Goal: Transaction & Acquisition: Purchase product/service

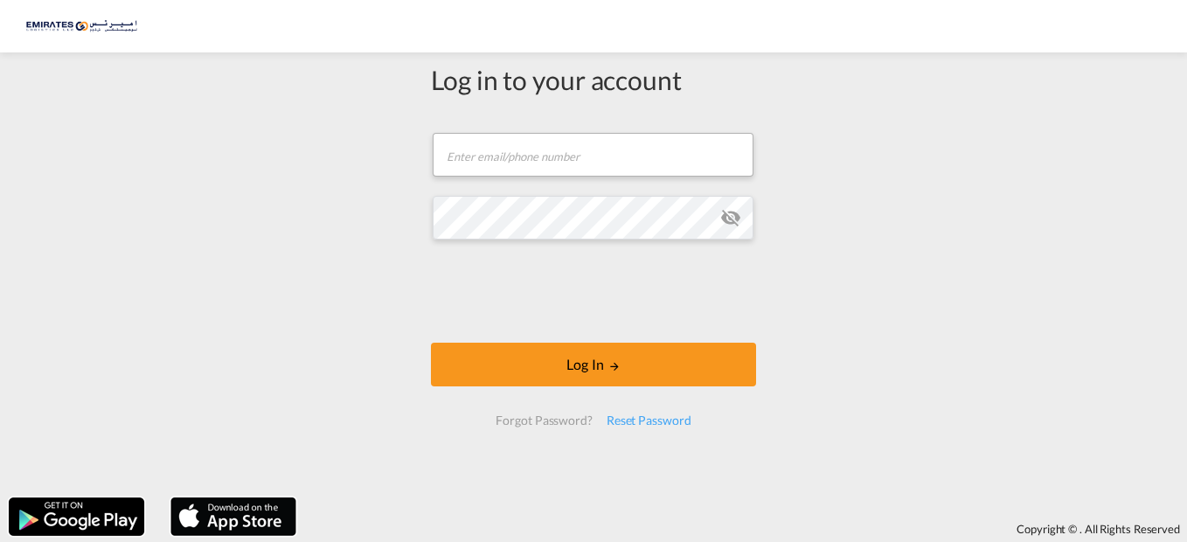
type input "[EMAIL_ADDRESS][DOMAIN_NAME]"
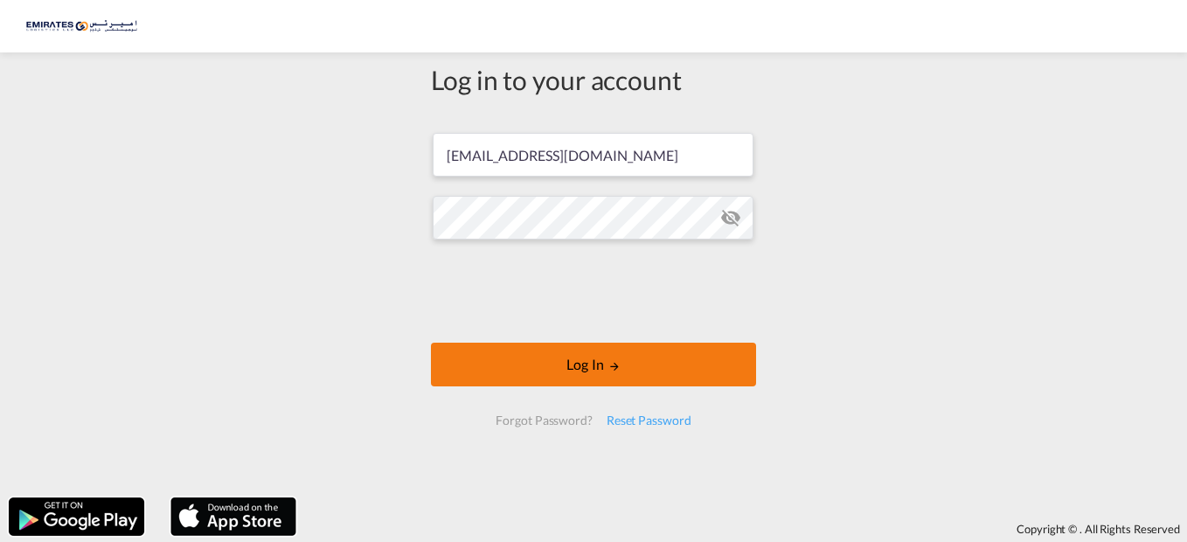
click at [611, 352] on button "Log In" at bounding box center [593, 365] width 325 height 44
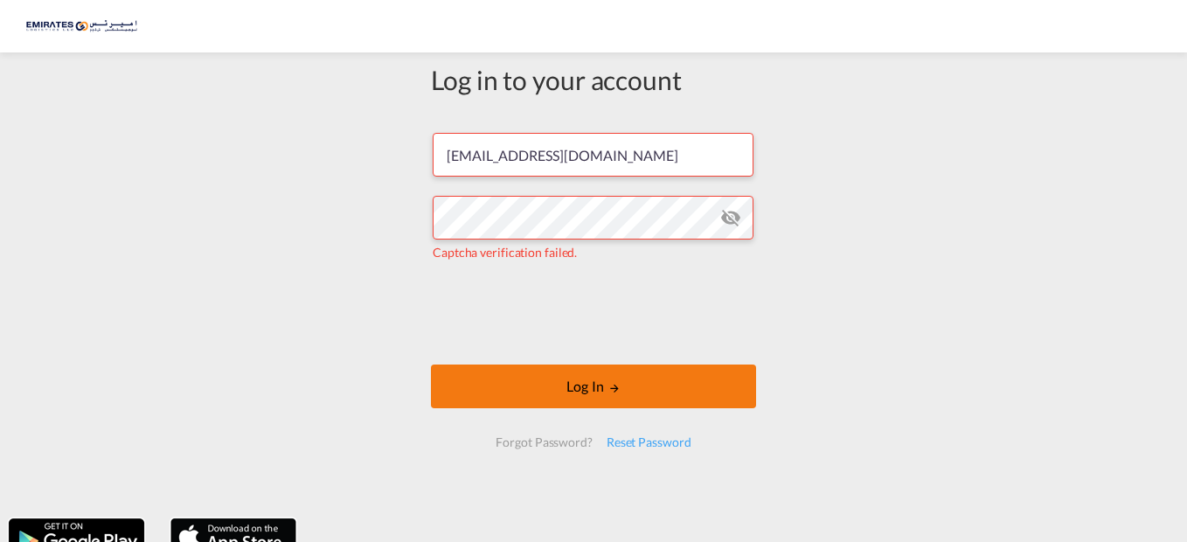
click at [576, 384] on button "Log In" at bounding box center [593, 387] width 325 height 44
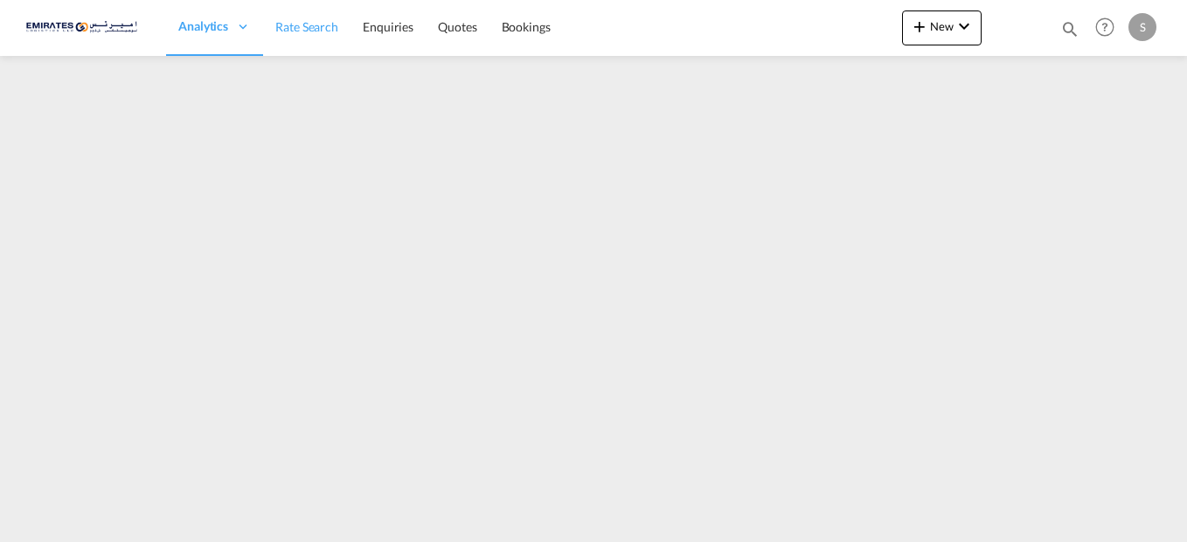
click at [308, 16] on link "Rate Search" at bounding box center [306, 27] width 87 height 57
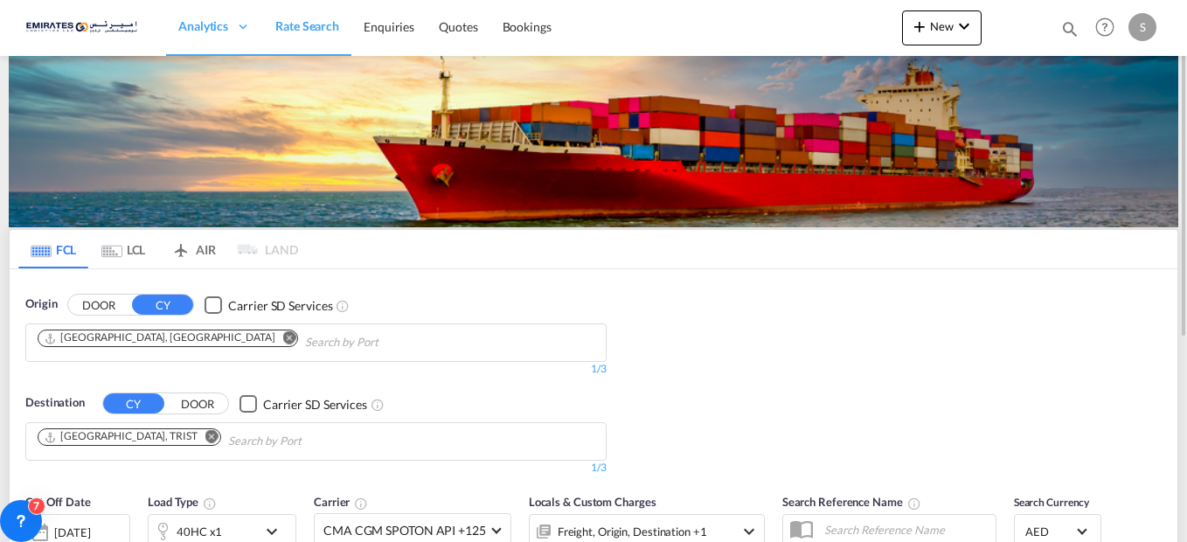
click at [205, 438] on md-icon "Remove" at bounding box center [211, 436] width 13 height 13
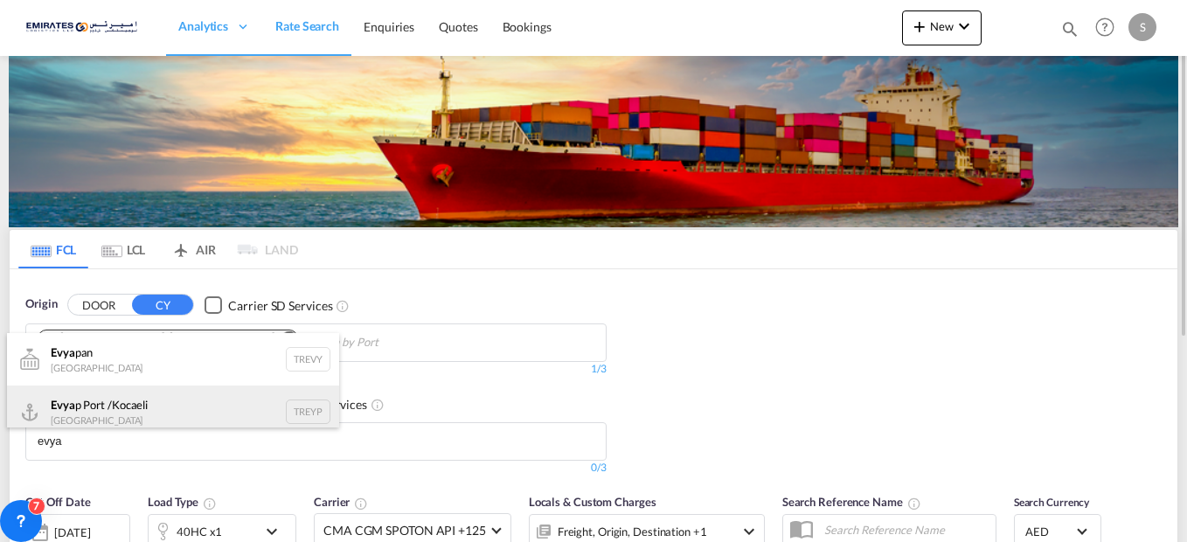
type input "evya"
click at [137, 409] on div "Evya p Port /Kocaeli [GEOGRAPHIC_DATA] [GEOGRAPHIC_DATA]" at bounding box center [173, 412] width 332 height 52
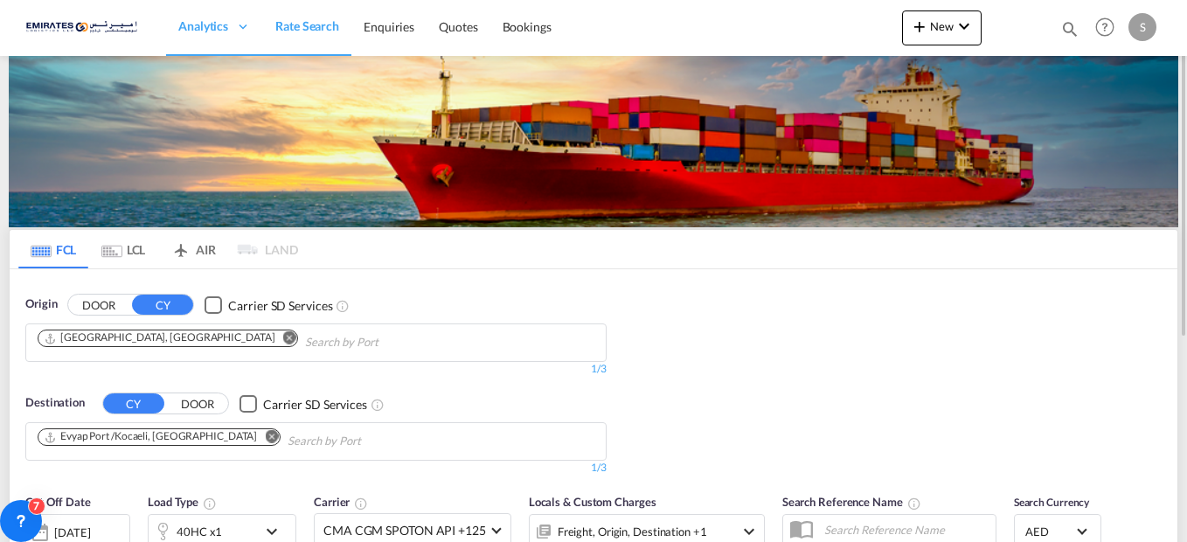
scroll to position [175, 0]
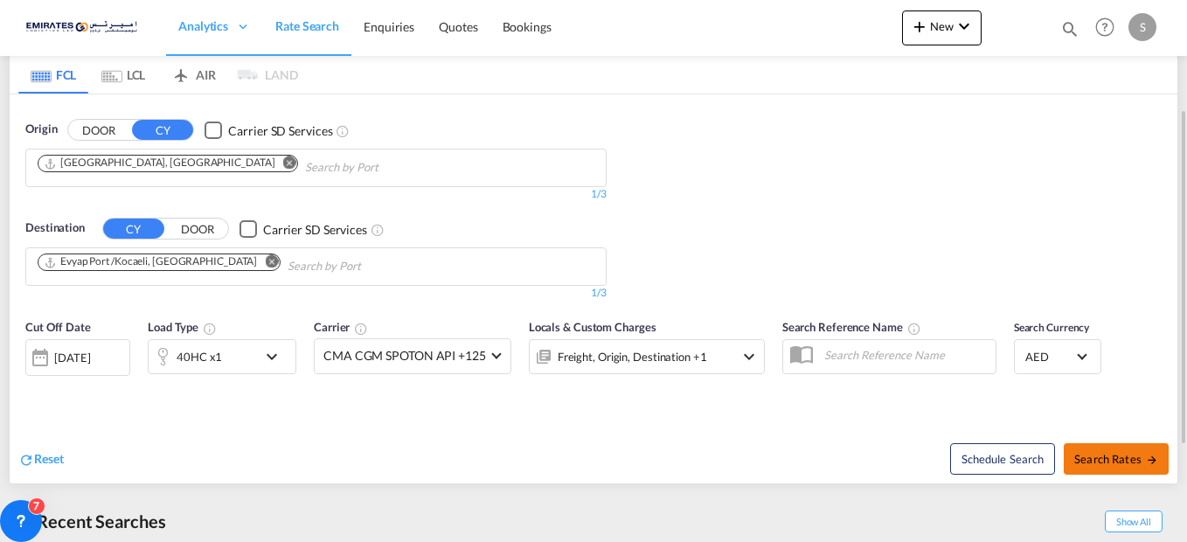
click at [1096, 457] on span "Search Rates" at bounding box center [1117, 459] width 84 height 14
type input "AEJEA to TREYP / [DATE]"
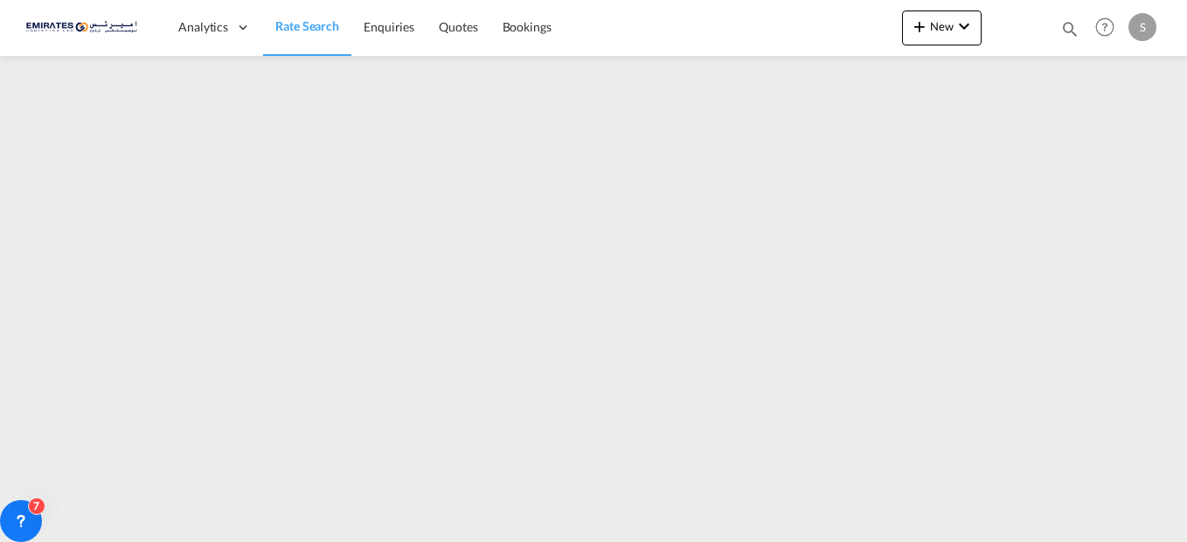
click at [304, 30] on span "Rate Search" at bounding box center [307, 25] width 64 height 15
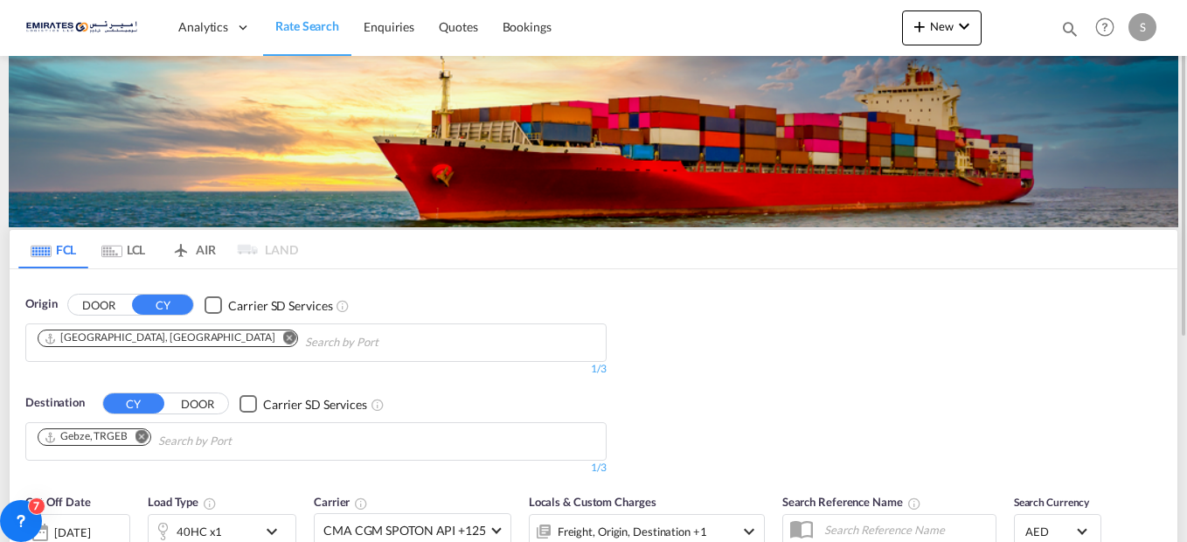
click at [860, 391] on div "Origin DOOR CY Carrier SD Services [GEOGRAPHIC_DATA], [GEOGRAPHIC_DATA] 1/3 1/ …" at bounding box center [594, 376] width 1168 height 215
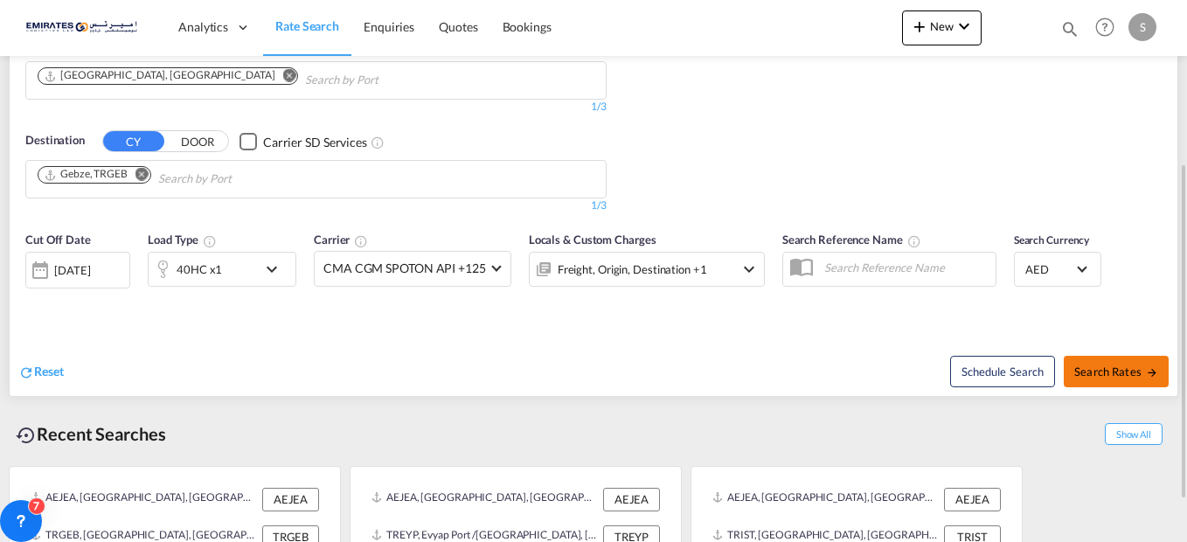
click at [1114, 367] on span "Search Rates" at bounding box center [1117, 372] width 84 height 14
type input "AEJEA to TRGEB / [DATE]"
